Goal: Task Accomplishment & Management: Manage account settings

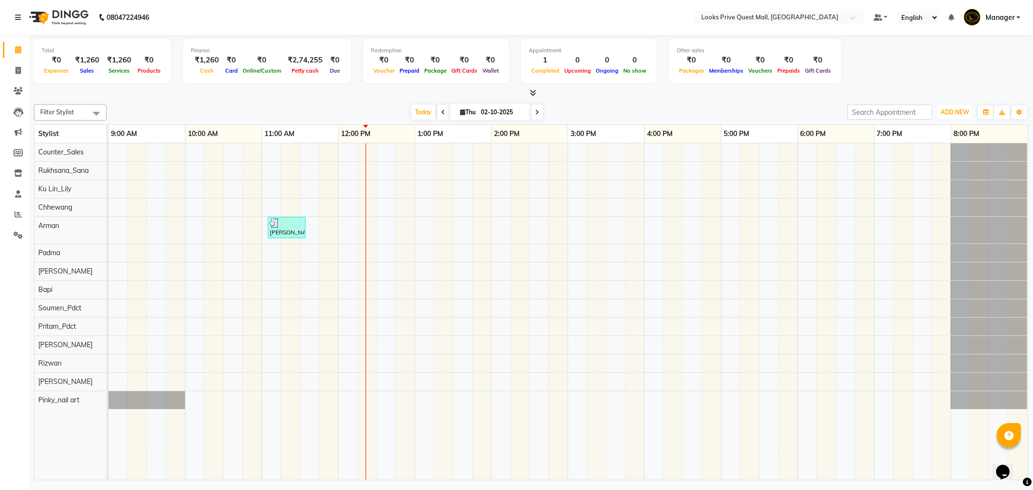
click at [957, 112] on span "ADD NEW" at bounding box center [954, 111] width 29 height 7
click at [930, 154] on link "Add Expense" at bounding box center [932, 155] width 77 height 13
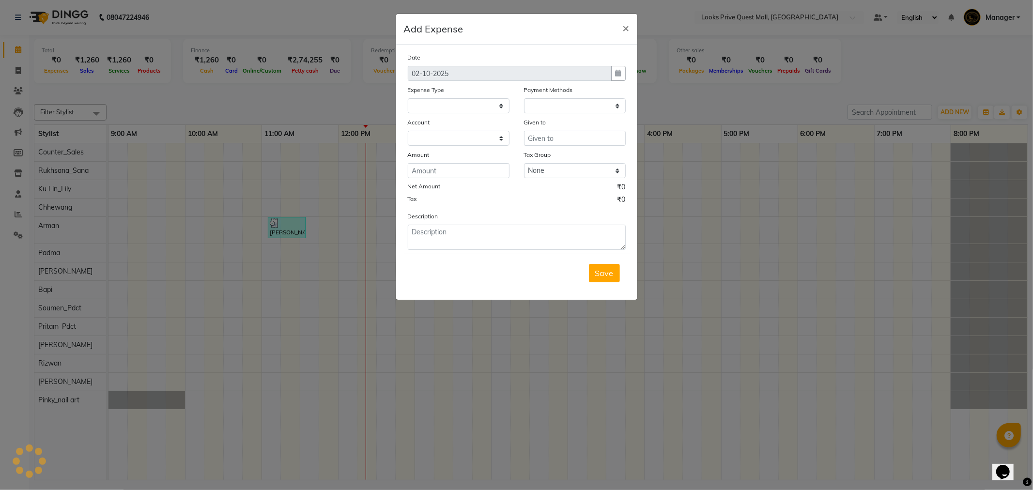
select select
select select "1"
select select "5128"
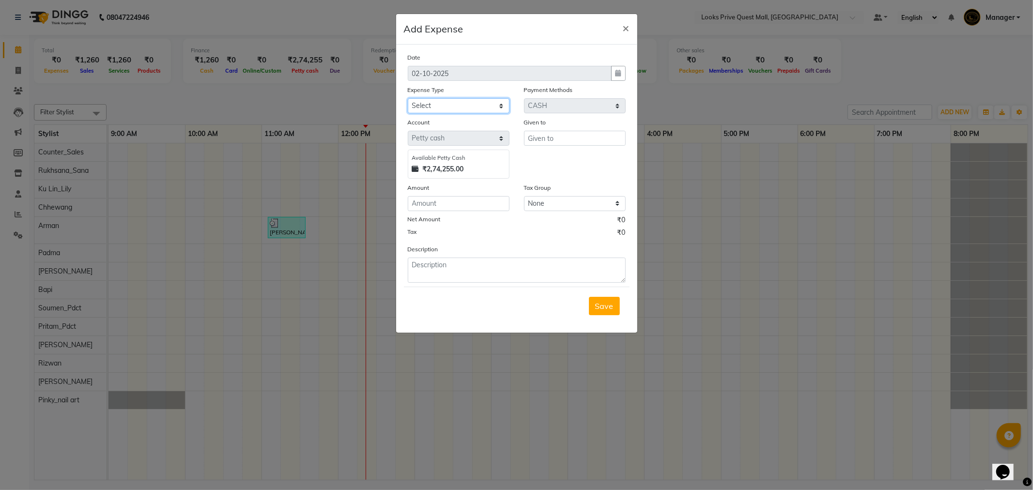
click at [435, 109] on select "Select Accommodation Aesthetics Bank Deposit BLINKIT Cash Handover Client Refun…" at bounding box center [459, 105] width 102 height 15
select select "23704"
click at [408, 98] on select "Select Accommodation Aesthetics Bank Deposit BLINKIT Cash Handover Client Refun…" at bounding box center [459, 105] width 102 height 15
type input "Counter_Sales"
type input "412"
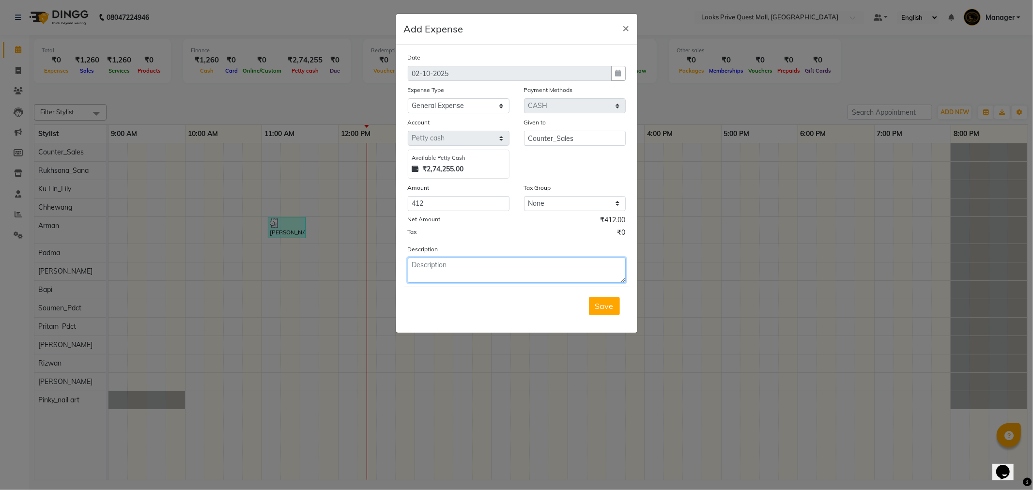
paste textarea "Chocolate & Milk"
type textarea "Chocolate & Milk"
click at [612, 304] on span "Save" at bounding box center [604, 306] width 18 height 10
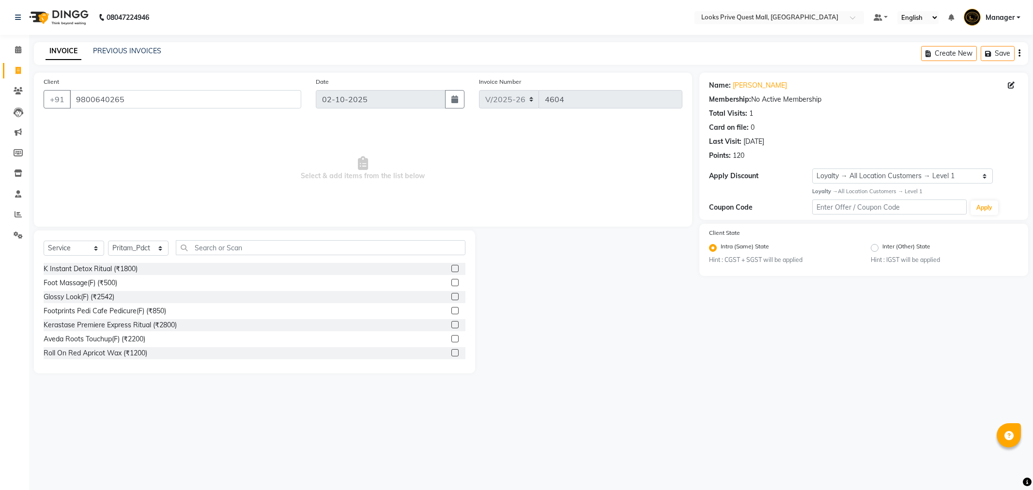
select select "6141"
select select "service"
select select "46700"
select select "1: Object"
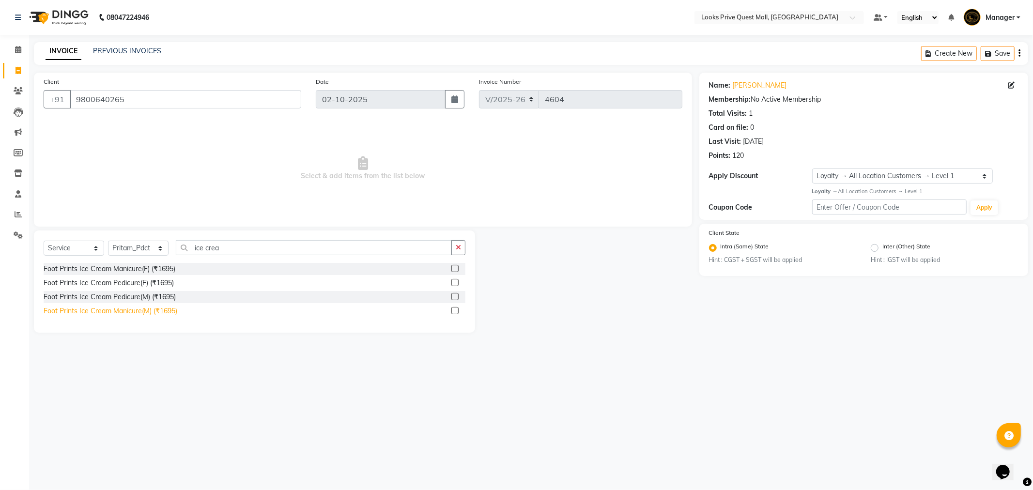
type input "ice crea"
click at [92, 311] on div "Foot Prints Ice Cream Manicure(M) (₹1695)" at bounding box center [111, 311] width 134 height 10
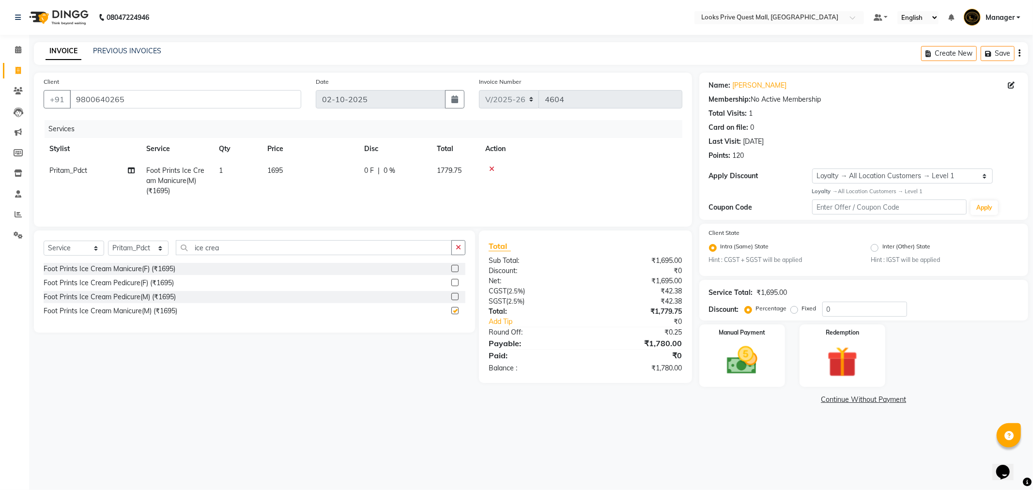
checkbox input "false"
click at [281, 169] on span "1695" at bounding box center [274, 170] width 15 height 9
select select "46700"
drag, startPoint x: 337, startPoint y: 172, endPoint x: 291, endPoint y: 176, distance: 46.7
click at [291, 176] on tr "Arman Bapi Chhewang Counter_Sales Deepa Das Dipti Uppal Firoz Ku Lin_Lily Manag…" at bounding box center [363, 180] width 639 height 41
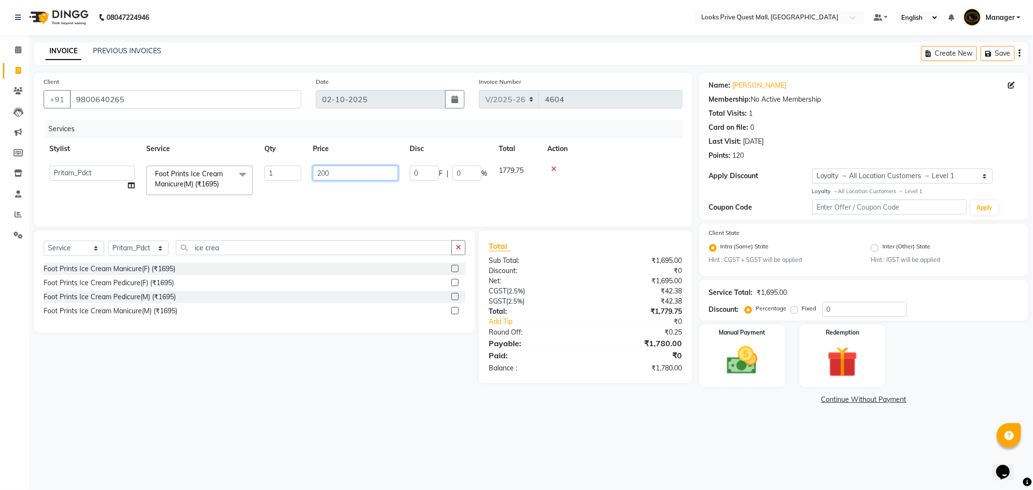
type input "2000"
click at [144, 249] on select "Select Stylist Arman Bapi Chhewang Counter_Sales Deepa Das Dipti Uppal Firoz Ku…" at bounding box center [138, 248] width 61 height 15
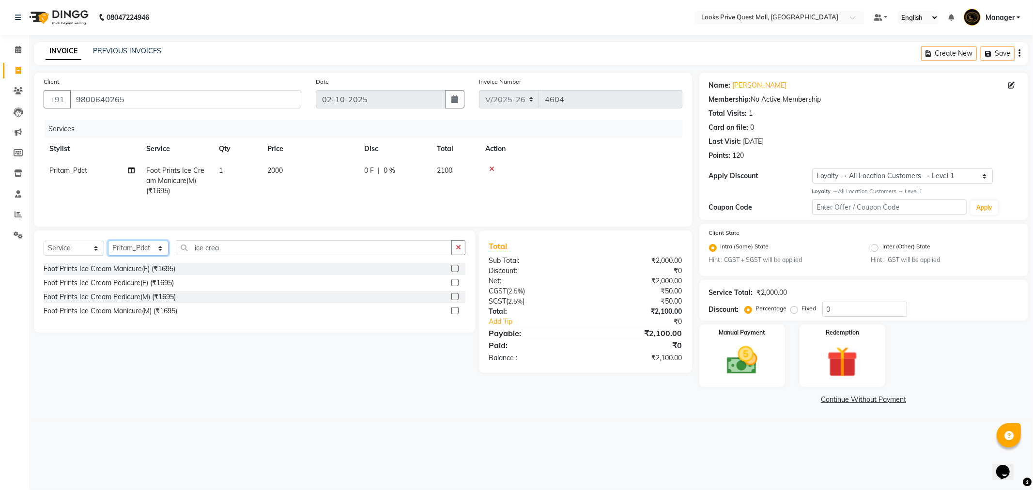
select select "46691"
click at [108, 242] on select "Select Stylist Arman Bapi Chhewang Counter_Sales Deepa Das Dipti Uppal Firoz Ku…" at bounding box center [138, 248] width 61 height 15
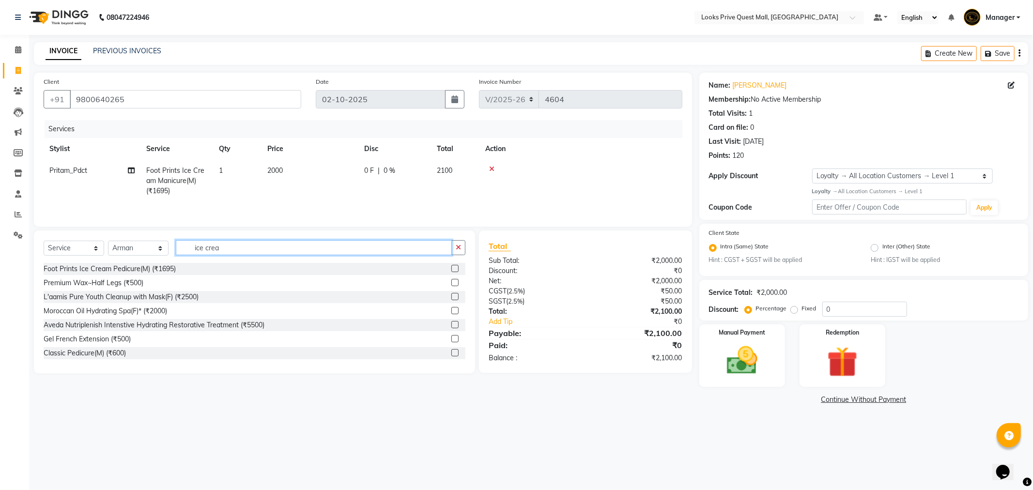
drag, startPoint x: 229, startPoint y: 248, endPoint x: 63, endPoint y: 277, distance: 168.1
click at [63, 277] on div "Select Service Product Membership Package Voucher Prepaid Gift Card Select Styl…" at bounding box center [254, 301] width 441 height 143
type input "beard"
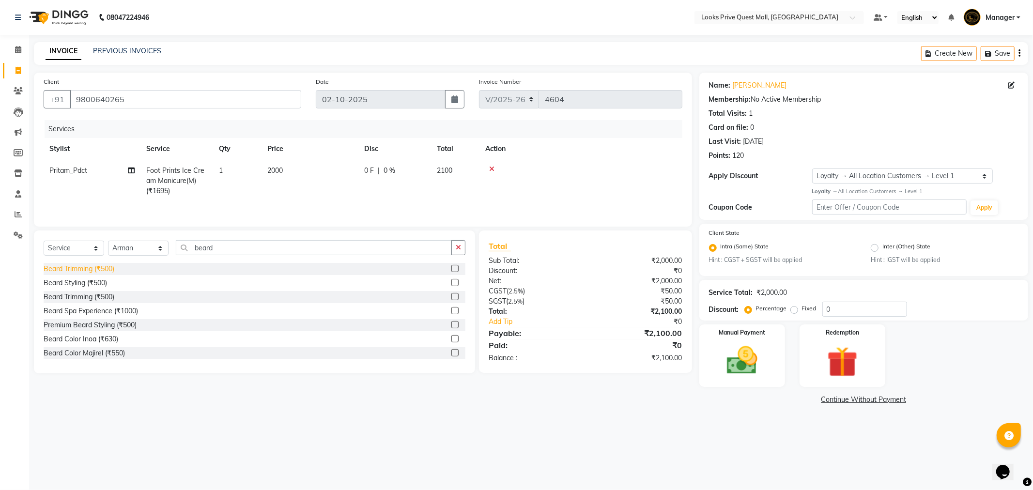
click at [69, 272] on div "Beard Trimming (₹500)" at bounding box center [79, 269] width 71 height 10
checkbox input "false"
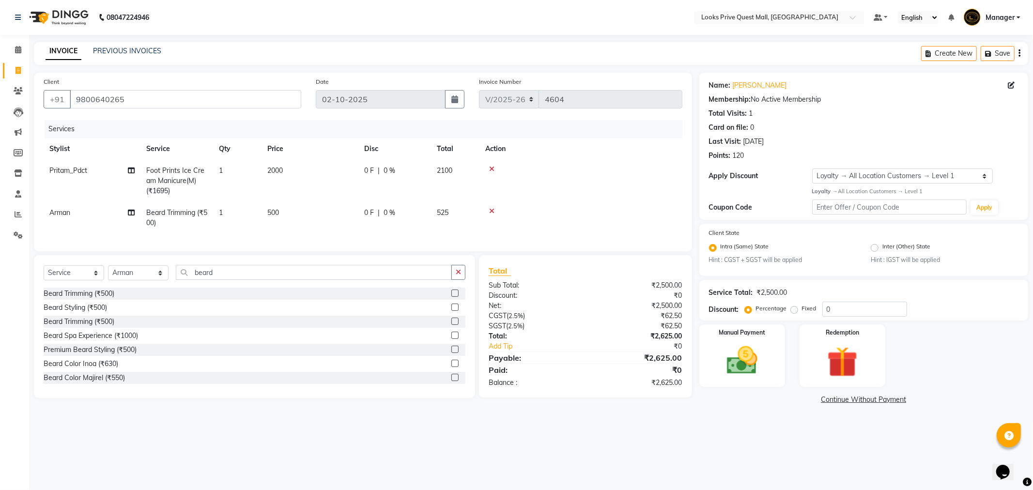
click at [283, 215] on td "500" at bounding box center [309, 218] width 97 height 32
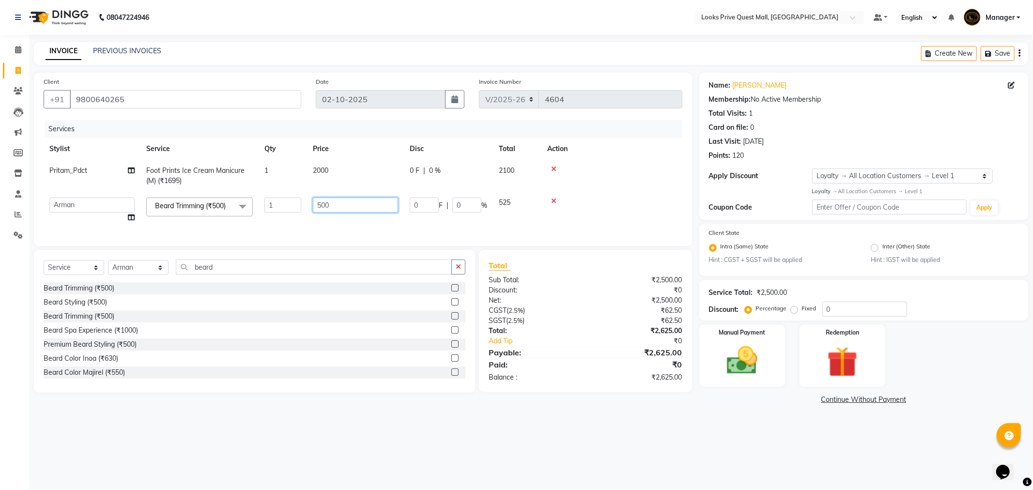
drag, startPoint x: 322, startPoint y: 205, endPoint x: 297, endPoint y: 206, distance: 24.7
click at [297, 206] on tr "Arman Bapi Chhewang Counter_Sales Deepa Das Dipti Uppal Firoz Ku Lin_Lily Manag…" at bounding box center [363, 210] width 639 height 37
type input "700"
click at [327, 220] on td "700" at bounding box center [355, 210] width 97 height 37
click at [773, 365] on div "Manual Payment" at bounding box center [741, 355] width 89 height 65
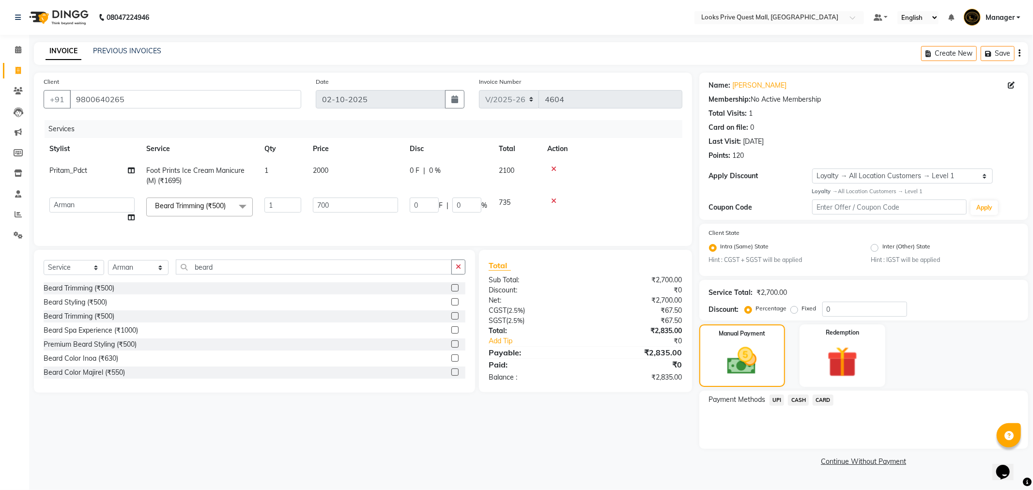
click at [780, 404] on span "UPI" at bounding box center [776, 400] width 15 height 11
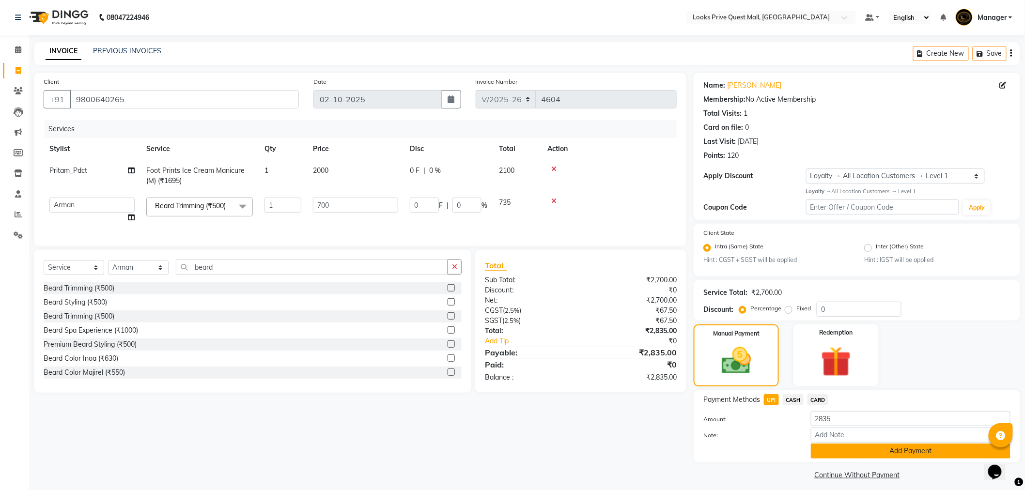
click at [821, 446] on button "Add Payment" at bounding box center [910, 451] width 199 height 15
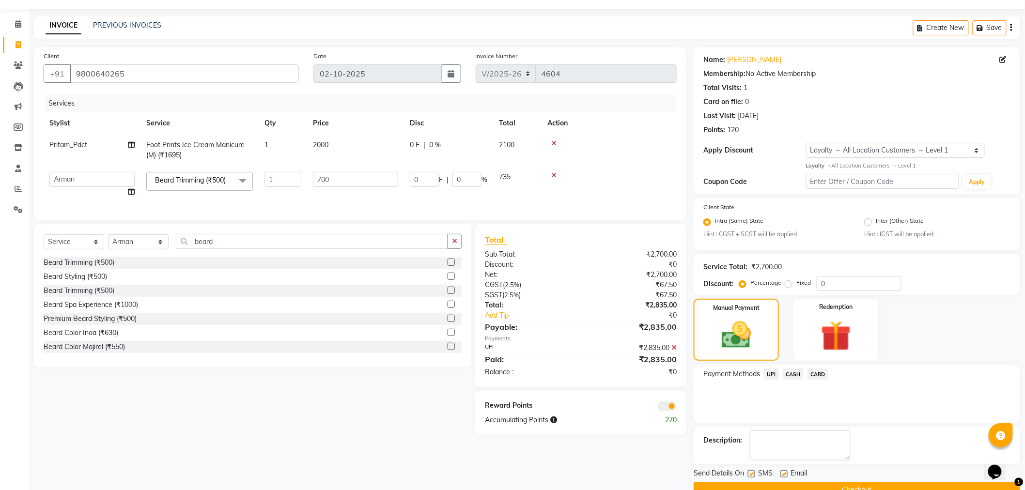
scroll to position [47, 0]
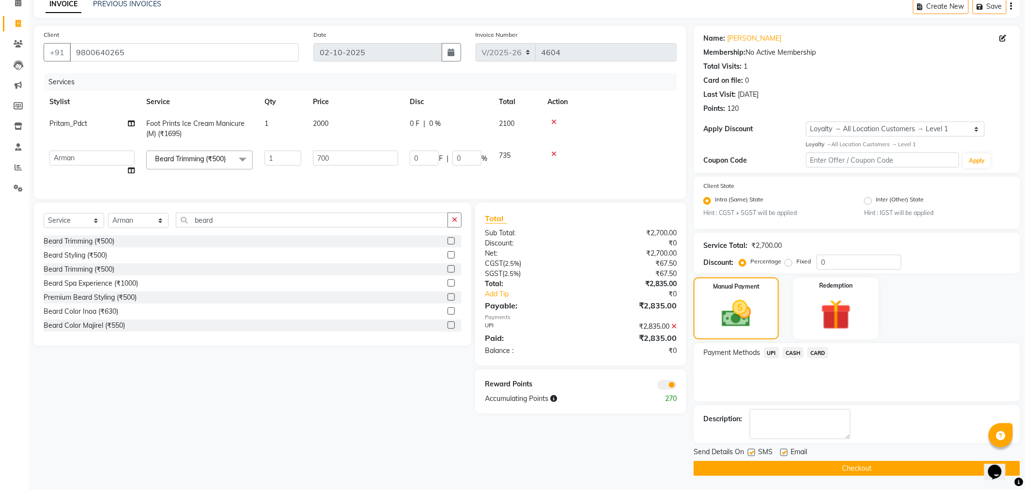
click at [786, 451] on label at bounding box center [783, 452] width 7 height 7
click at [786, 451] on input "checkbox" at bounding box center [783, 453] width 6 height 6
checkbox input "false"
click at [751, 466] on button "Checkout" at bounding box center [856, 468] width 326 height 15
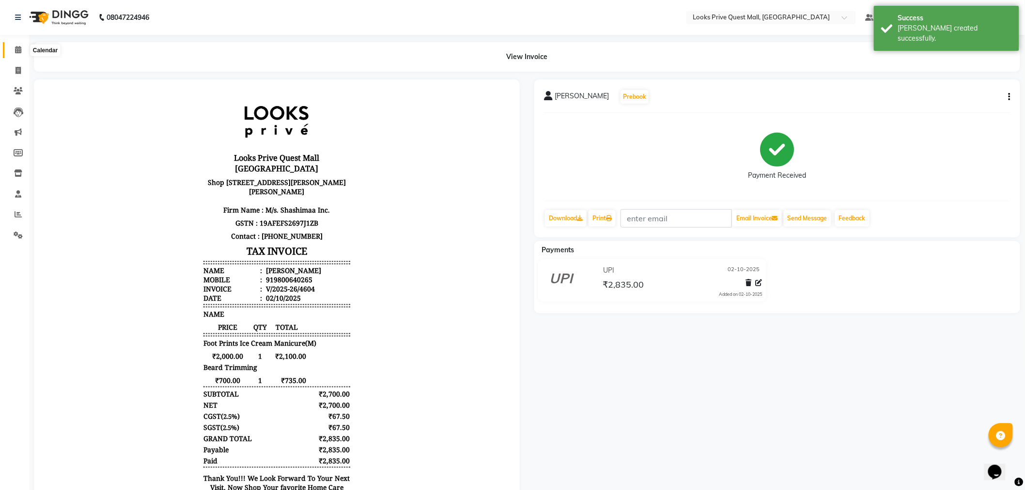
click at [15, 52] on icon at bounding box center [18, 49] width 6 height 7
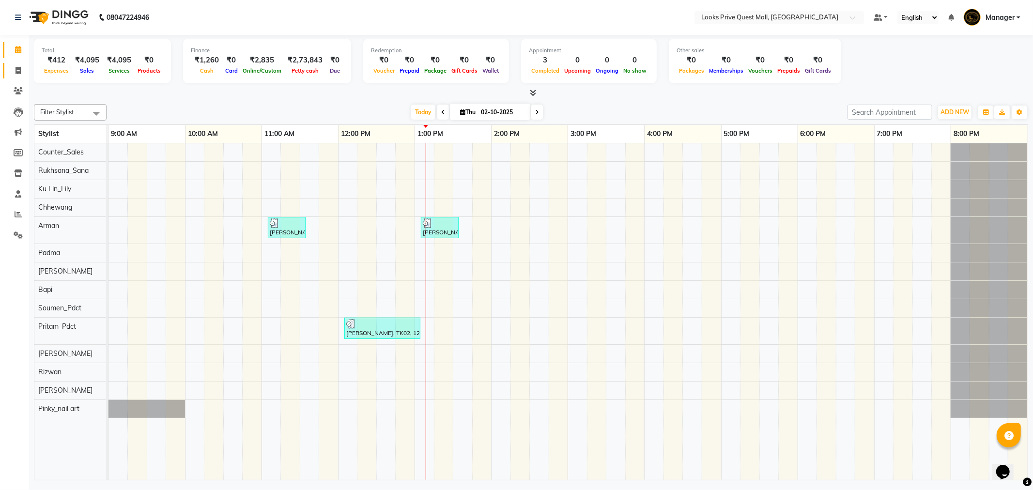
click at [17, 77] on link "Invoice" at bounding box center [14, 71] width 23 height 16
select select "service"
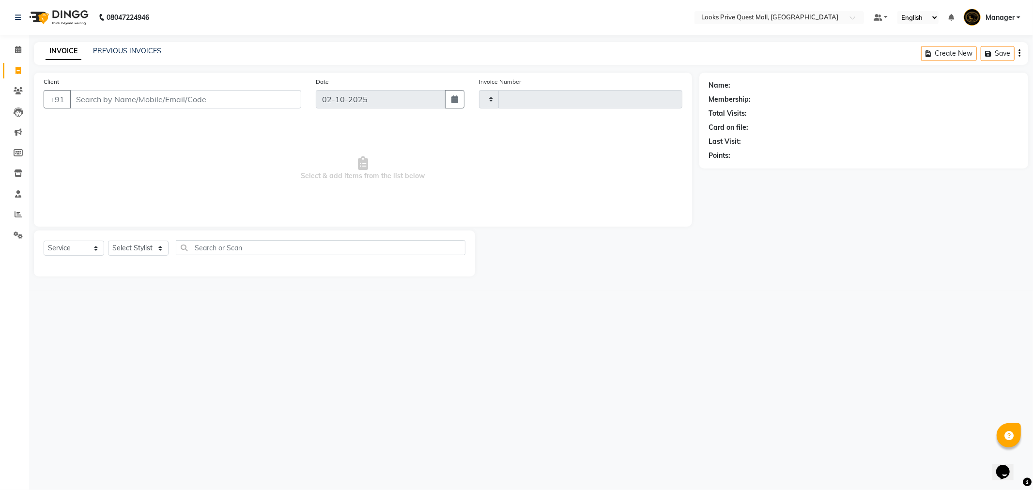
type input "4605"
select select "6141"
click at [146, 52] on link "PREVIOUS INVOICES" at bounding box center [127, 50] width 68 height 9
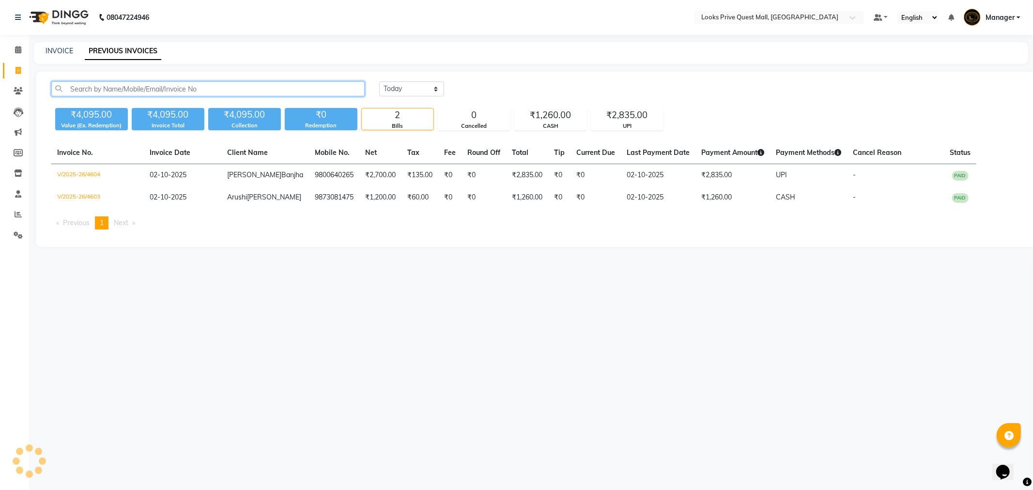
click at [163, 92] on input "text" at bounding box center [207, 88] width 313 height 15
paste input "9864040289"
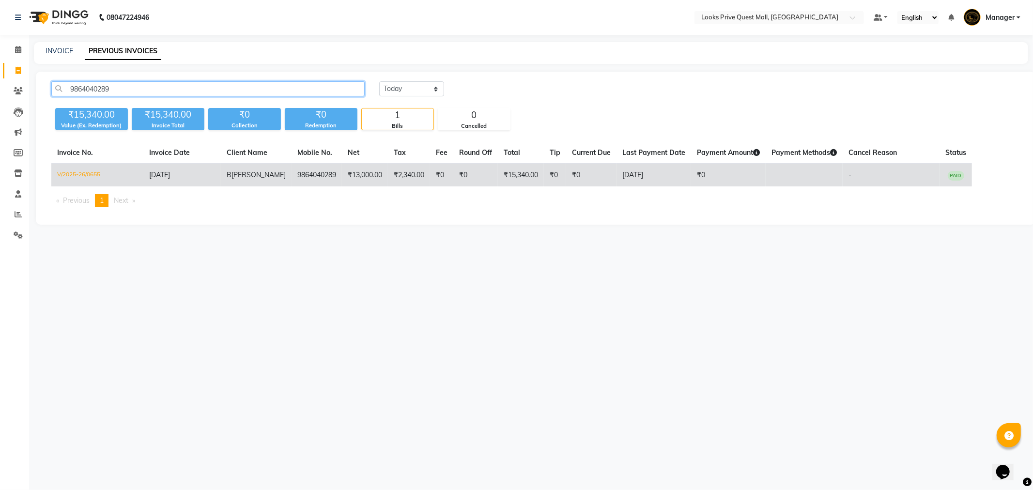
type input "9864040289"
click at [73, 167] on td "V/2025-26/0655" at bounding box center [97, 175] width 92 height 23
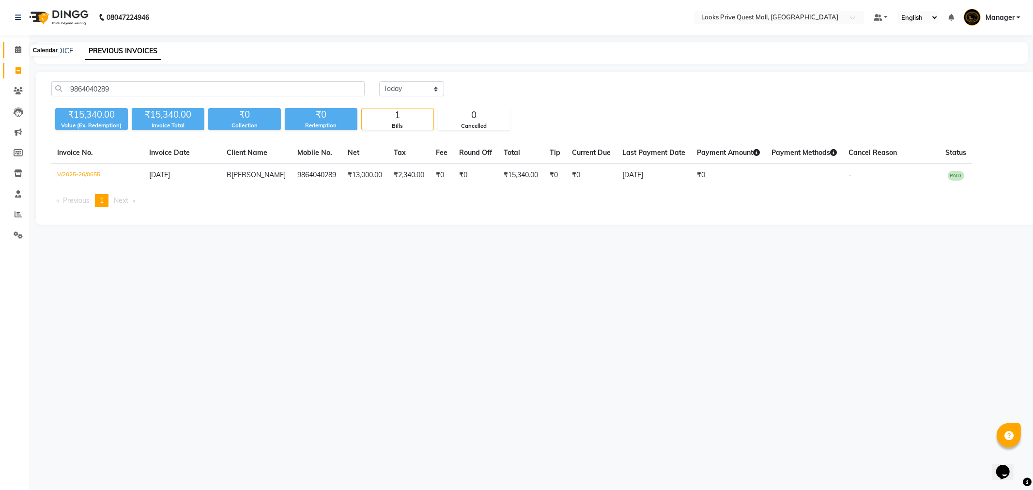
click at [18, 49] on icon at bounding box center [18, 49] width 6 height 7
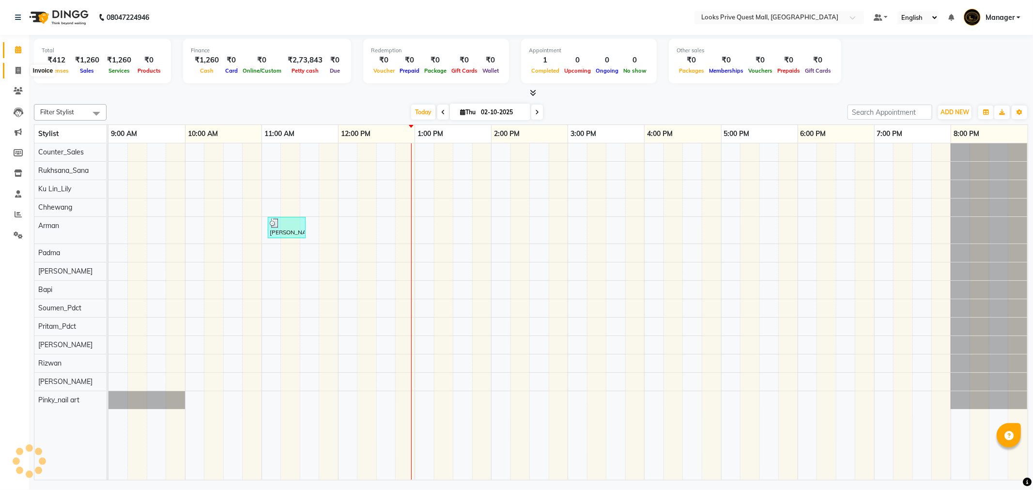
click at [17, 74] on icon at bounding box center [17, 70] width 5 height 7
select select "6141"
select select "service"
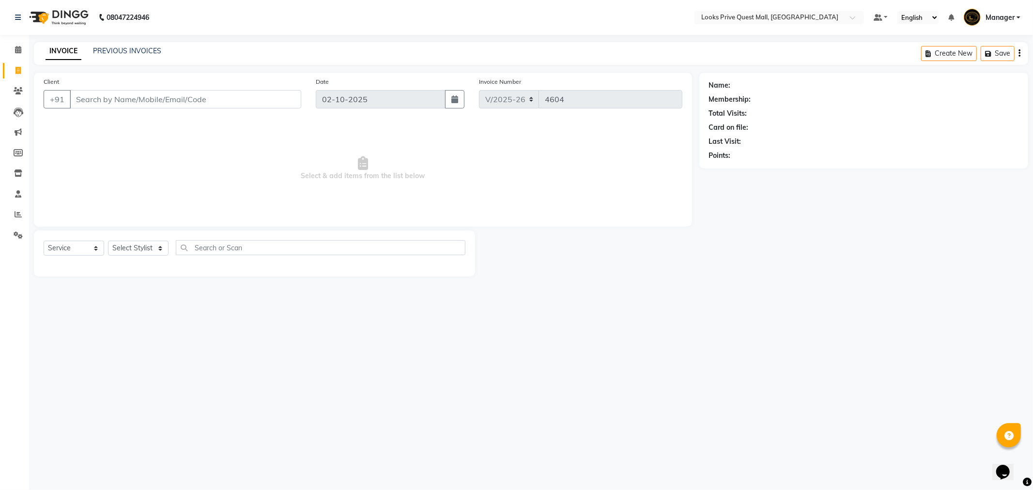
click at [104, 99] on input "Client" at bounding box center [185, 99] width 231 height 18
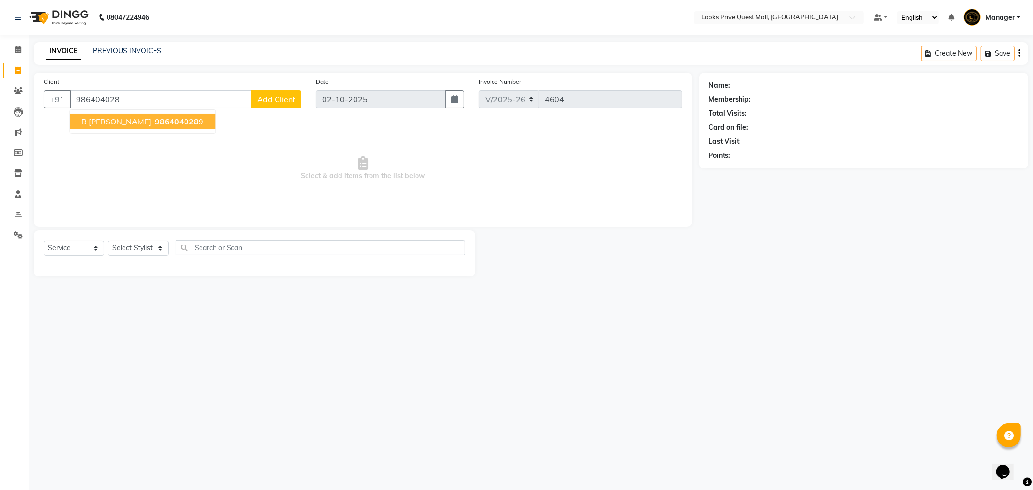
click at [107, 117] on span "B [PERSON_NAME]" at bounding box center [116, 122] width 70 height 10
type input "9864040289"
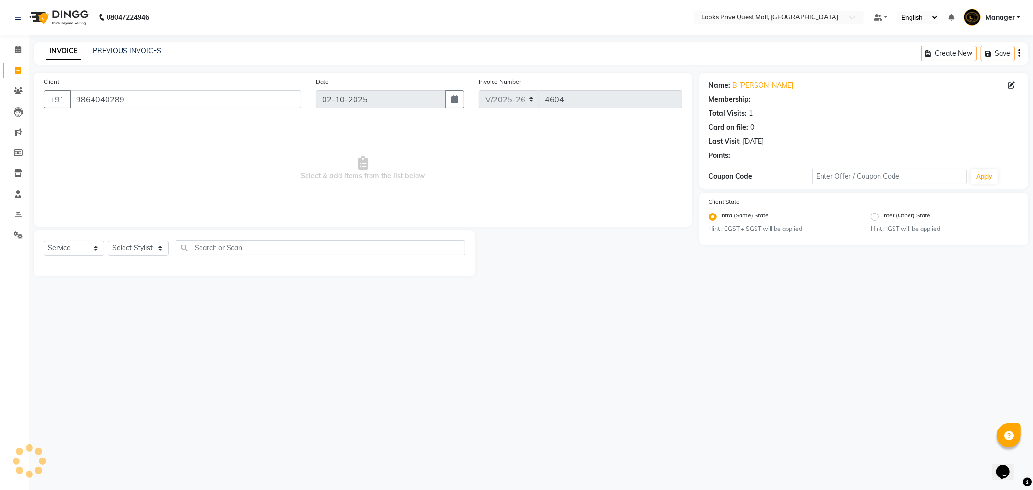
select select "1: Object"
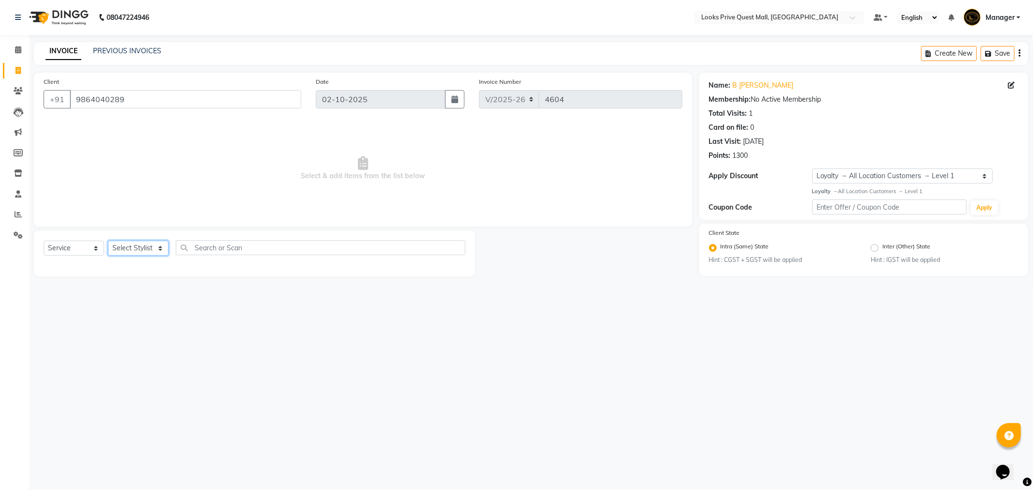
click at [149, 245] on select "Select Stylist Arman Bapi Chhewang Counter_Sales Deepa Das Dipti Uppal Firoz Ku…" at bounding box center [138, 248] width 61 height 15
select select "46690"
click at [108, 241] on select "Select Stylist Arman Bapi Chhewang Counter_Sales Deepa Das Dipti Uppal Firoz Ku…" at bounding box center [138, 248] width 61 height 15
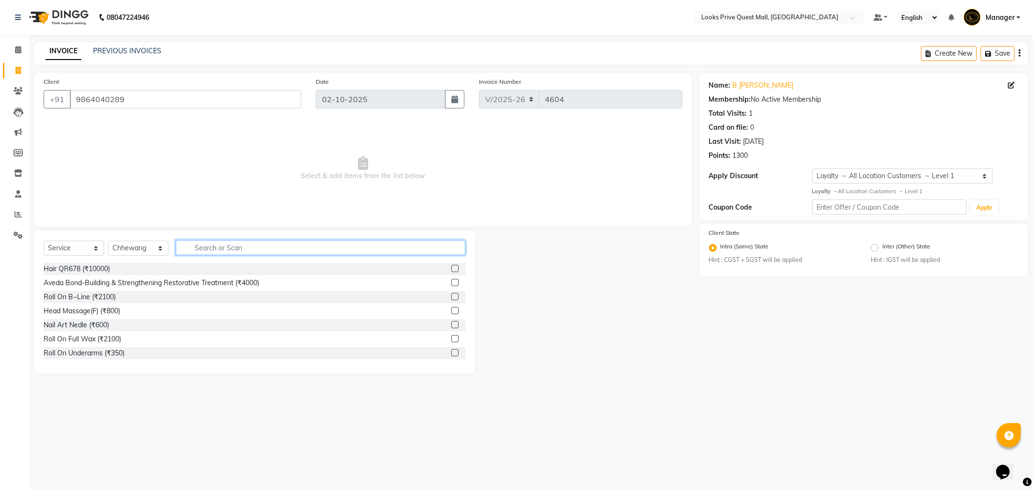
click at [200, 245] on input "text" at bounding box center [321, 247] width 290 height 15
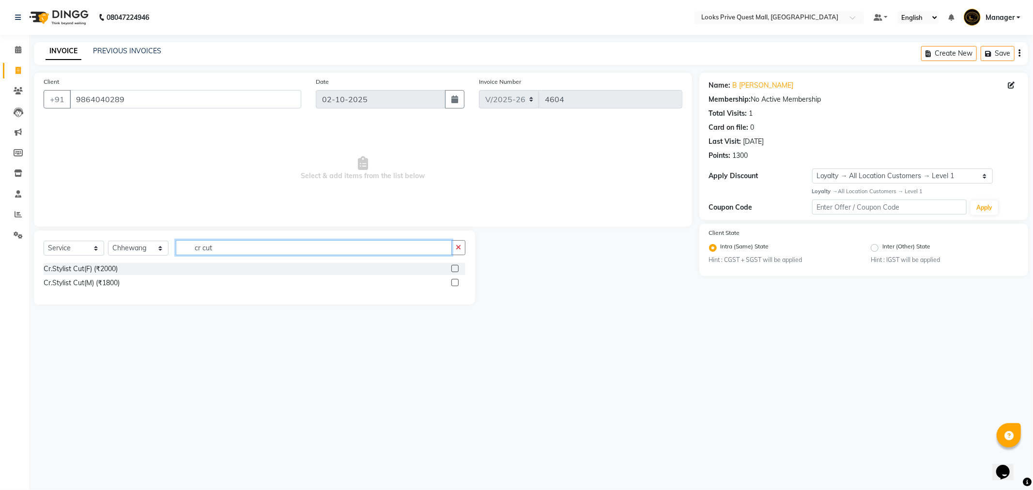
type input "cr cut"
click at [86, 277] on div "Cr.Stylist Cut(M) (₹1800)" at bounding box center [255, 283] width 422 height 12
click at [97, 285] on div "Cr.Stylist Cut(M) (₹1800)" at bounding box center [82, 283] width 76 height 10
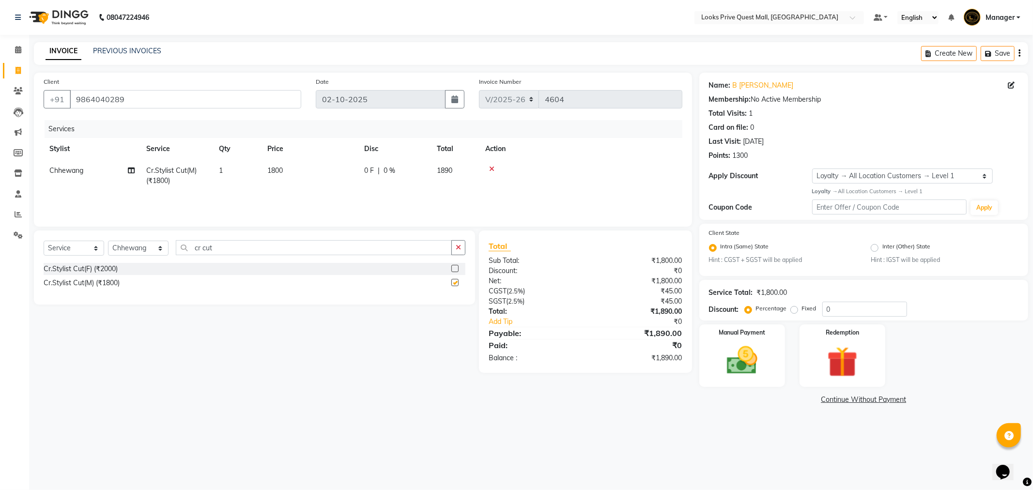
checkbox input "false"
drag, startPoint x: 297, startPoint y: 159, endPoint x: 297, endPoint y: 165, distance: 6.3
click at [297, 159] on th "Price" at bounding box center [309, 149] width 97 height 22
click at [306, 175] on td "1800" at bounding box center [309, 176] width 97 height 32
select select "46690"
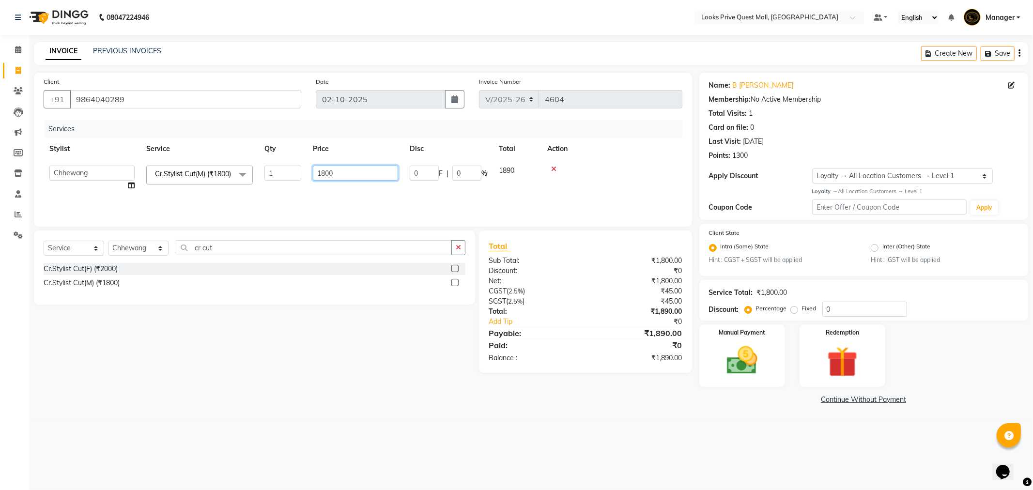
drag, startPoint x: 317, startPoint y: 171, endPoint x: 235, endPoint y: 184, distance: 82.4
click at [238, 184] on tr "Arman Bapi Chhewang Counter_Sales Deepa Das Dipti Uppal Firoz Ku Lin_Lily Manag…" at bounding box center [363, 178] width 639 height 37
type input "1600"
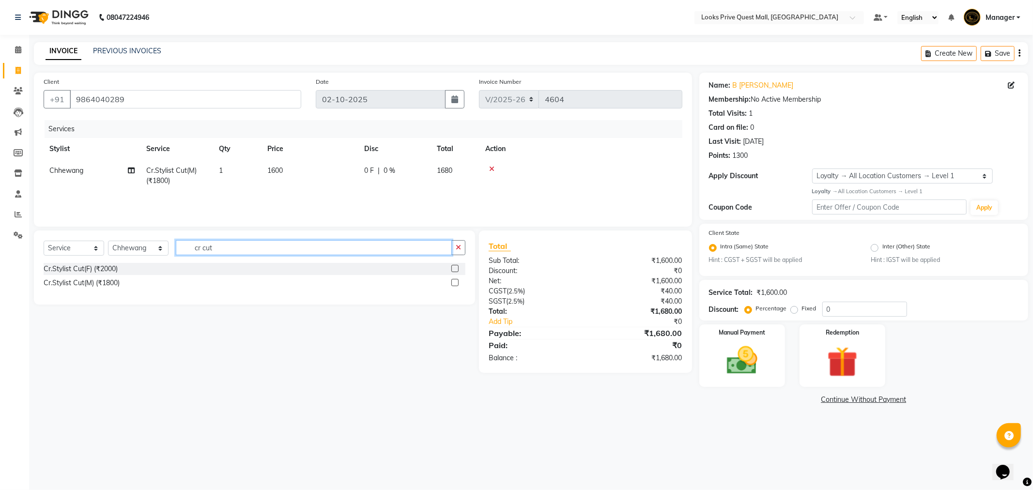
drag, startPoint x: 274, startPoint y: 253, endPoint x: 104, endPoint y: 253, distance: 170.0
click at [104, 253] on div "Select Service Product Membership Package Voucher Prepaid Gift Card Select Styl…" at bounding box center [255, 251] width 422 height 23
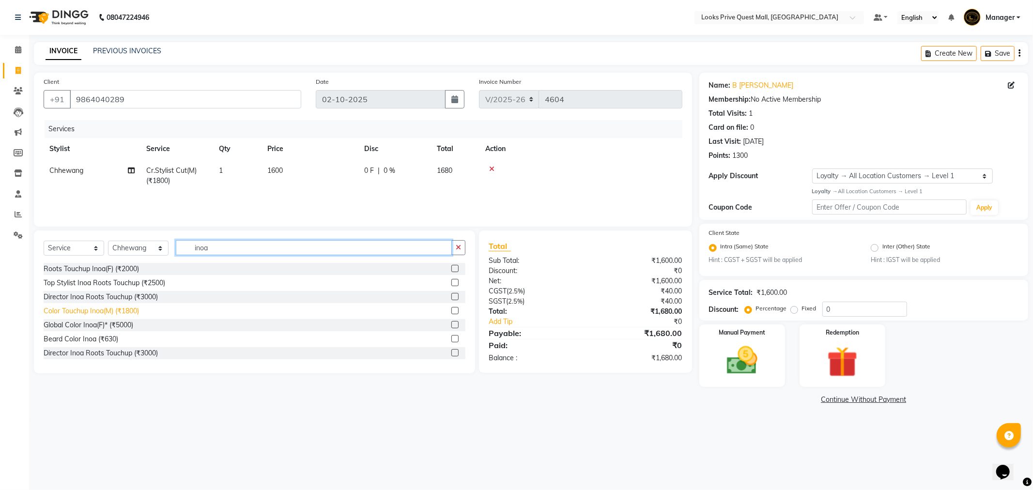
type input "inoa"
click at [120, 313] on div "Color Touchup Inoa(M) (₹1800)" at bounding box center [91, 311] width 95 height 10
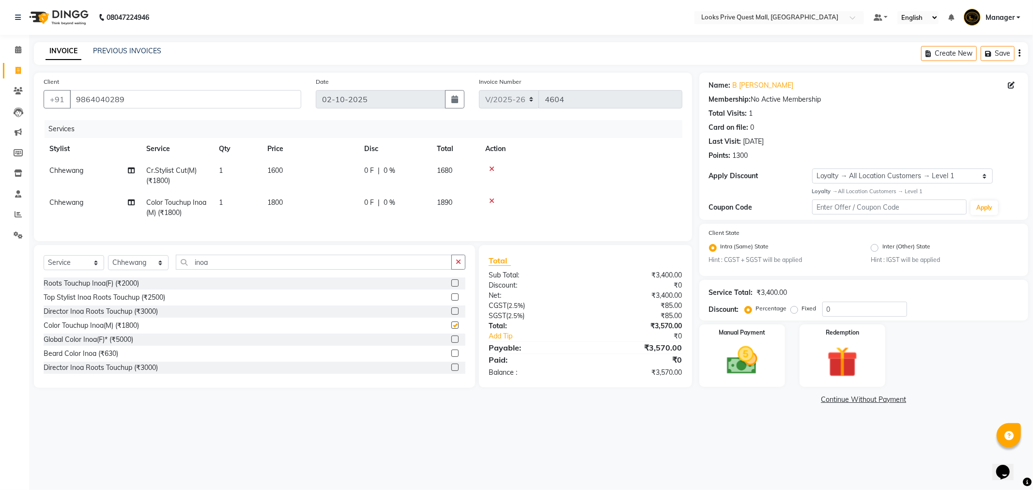
checkbox input "false"
click at [286, 209] on td "1800" at bounding box center [309, 208] width 97 height 32
select select "46690"
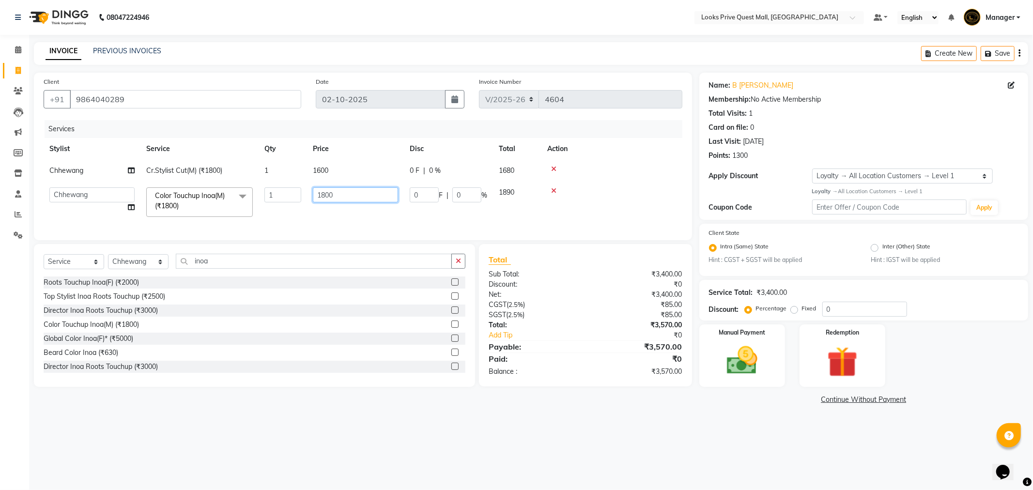
drag, startPoint x: 334, startPoint y: 194, endPoint x: 212, endPoint y: 209, distance: 123.0
click at [212, 209] on tr "Arman Bapi Chhewang Counter_Sales Deepa Das Dipti Uppal Firoz Ku Lin_Lily Manag…" at bounding box center [363, 202] width 639 height 41
type input "2100"
click at [136, 269] on select "Select Stylist Arman Bapi Chhewang Counter_Sales Deepa Das Dipti Uppal Firoz Ku…" at bounding box center [138, 261] width 61 height 15
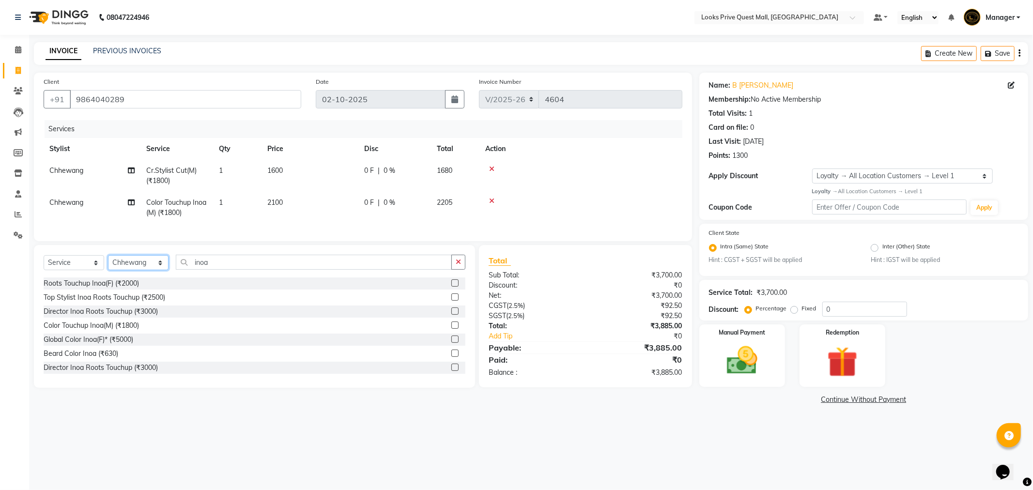
select select "65335"
click at [108, 263] on select "Select Stylist Arman Bapi Chhewang Counter_Sales Deepa Das Dipti Uppal Firoz Ku…" at bounding box center [138, 262] width 61 height 15
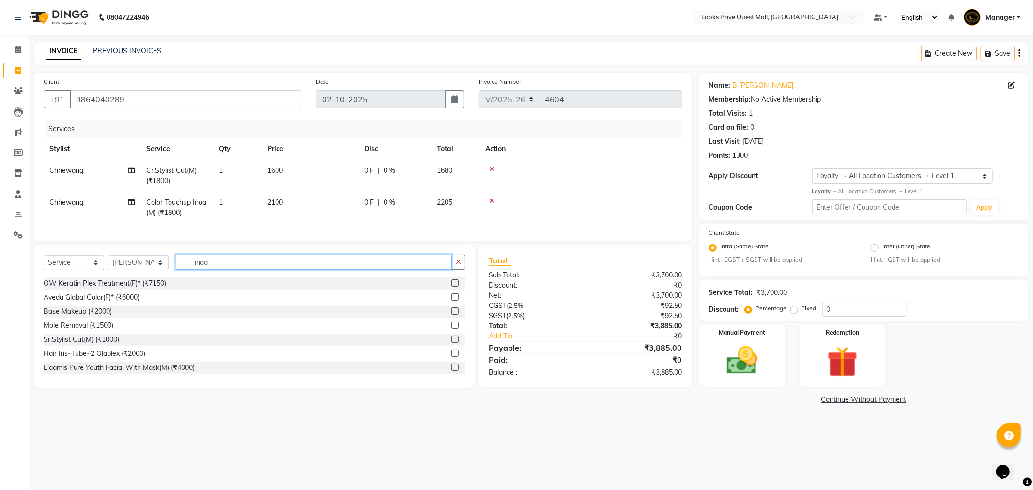
drag, startPoint x: 219, startPoint y: 263, endPoint x: 157, endPoint y: 277, distance: 63.5
click at [157, 277] on div "Select Service Product Membership Package Voucher Prepaid Gift Card Select Styl…" at bounding box center [255, 266] width 422 height 23
drag, startPoint x: 142, startPoint y: 94, endPoint x: 74, endPoint y: 89, distance: 68.0
click at [74, 89] on div "Client +91 9864040289" at bounding box center [172, 97] width 272 height 40
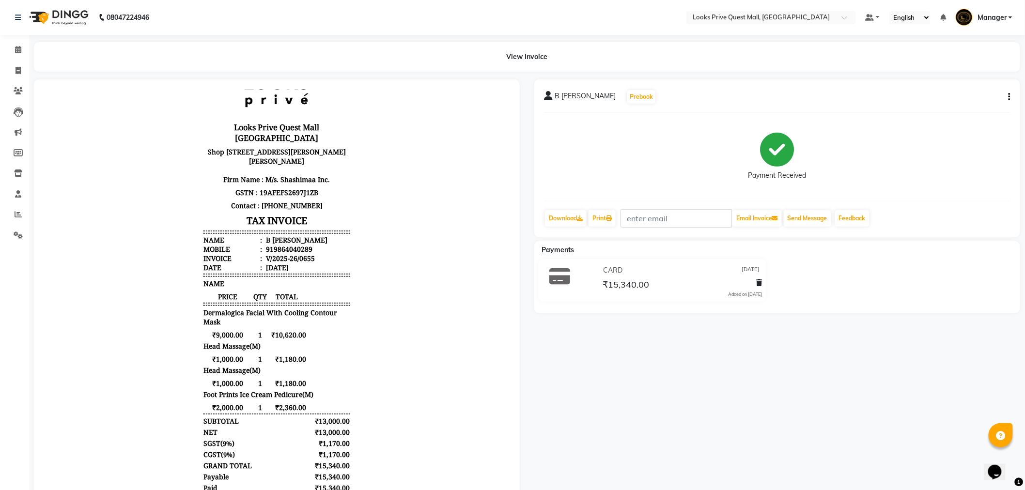
scroll to position [54, 0]
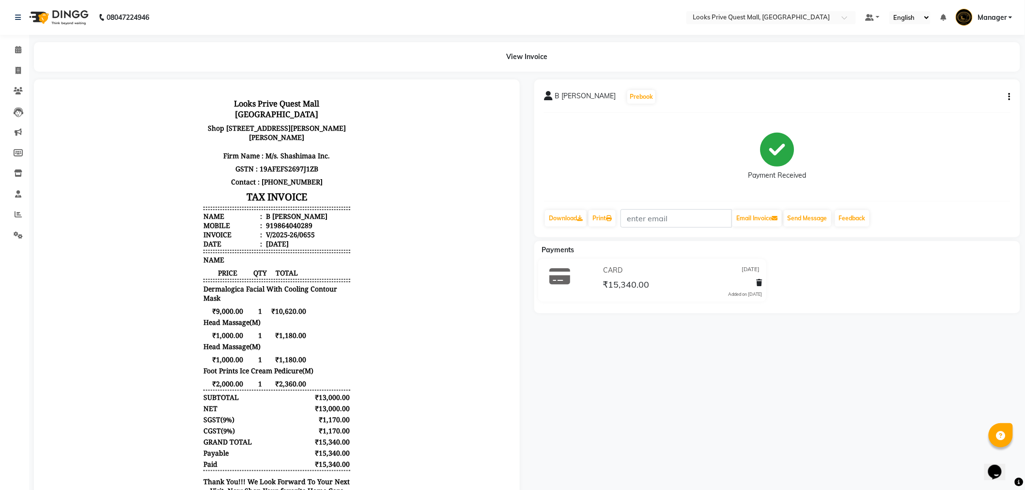
drag, startPoint x: 1014, startPoint y: 100, endPoint x: 1009, endPoint y: 99, distance: 5.4
click at [1011, 99] on div "B [PERSON_NAME] Prebook Payment Received Download Print Email Invoice Send Mess…" at bounding box center [777, 158] width 486 height 158
click at [1005, 97] on button "button" at bounding box center [1007, 97] width 6 height 10
click at [968, 102] on div "Edit Item Staff" at bounding box center [961, 103] width 66 height 12
select select "46695"
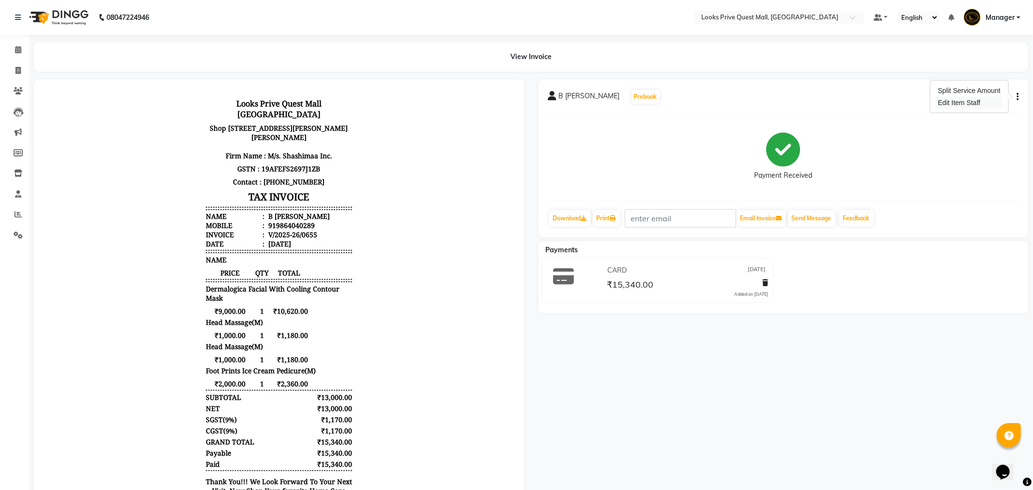
select select "46701"
select select "46691"
select select "46699"
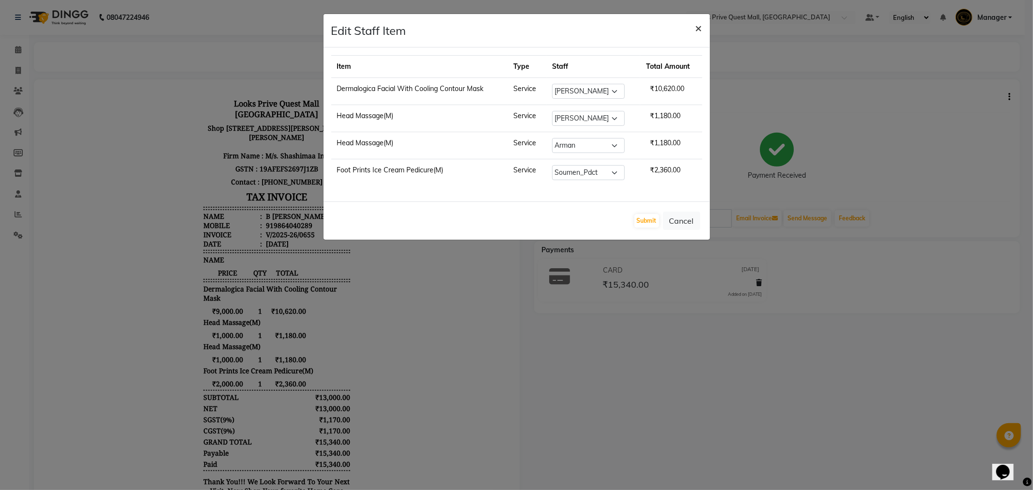
click at [705, 32] on button "×" at bounding box center [699, 27] width 22 height 27
